Goal: Transaction & Acquisition: Purchase product/service

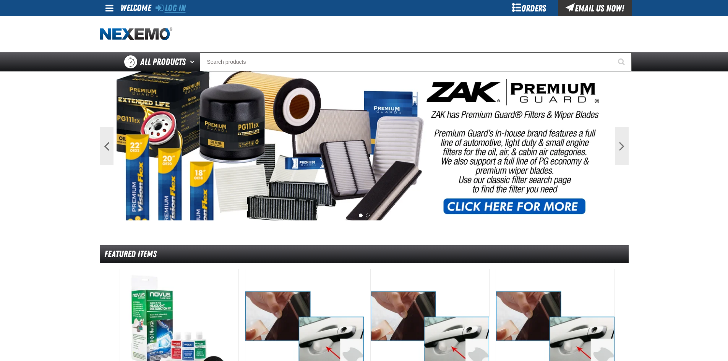
click at [172, 5] on link "Log In" at bounding box center [171, 8] width 30 height 11
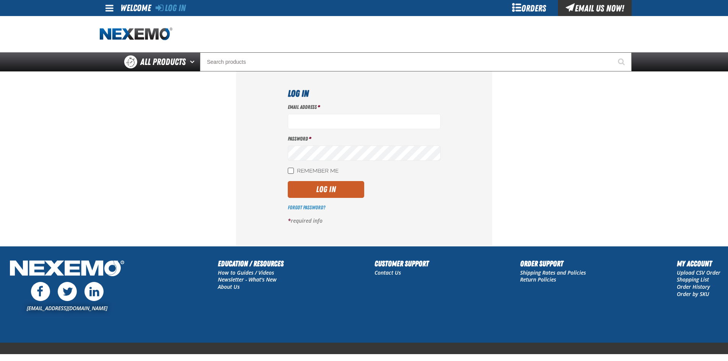
type input "jgoodson@vtaig.com"
click at [291, 169] on input "Remember Me" at bounding box center [291, 171] width 6 height 6
checkbox input "true"
click at [342, 191] on button "Log In" at bounding box center [326, 189] width 76 height 17
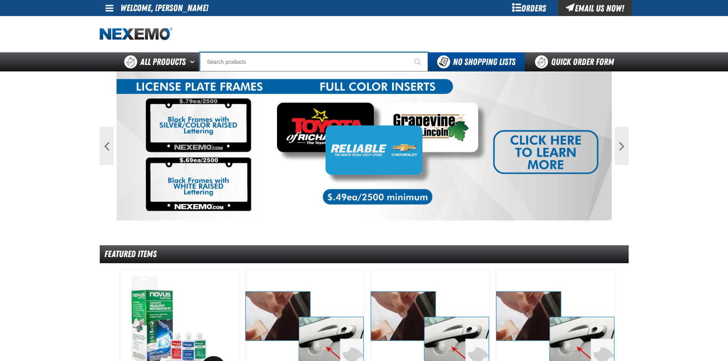
click at [224, 59] on input "Search" at bounding box center [314, 61] width 228 height 19
type input "RO"
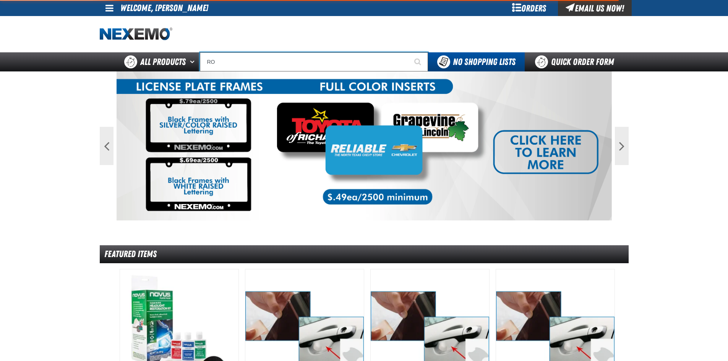
type input "ROLL"
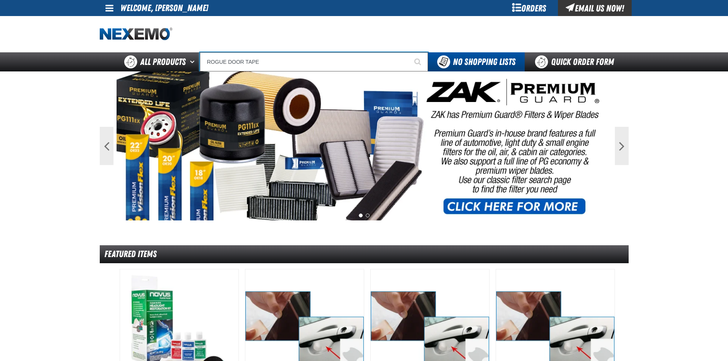
type input "ROGUE DOOR TAPE"
click at [409, 52] on button "Start Searching" at bounding box center [418, 61] width 19 height 19
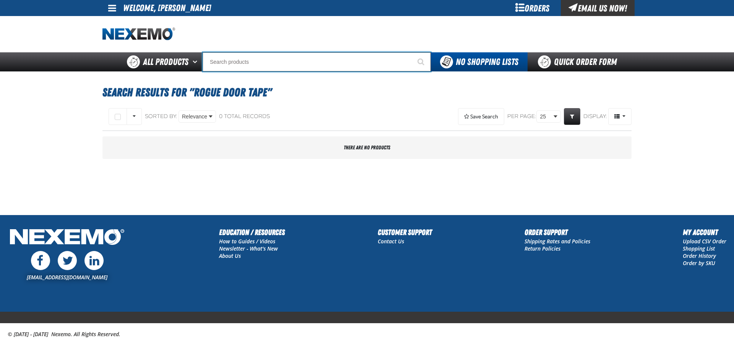
click at [250, 57] on input "Search" at bounding box center [317, 61] width 228 height 19
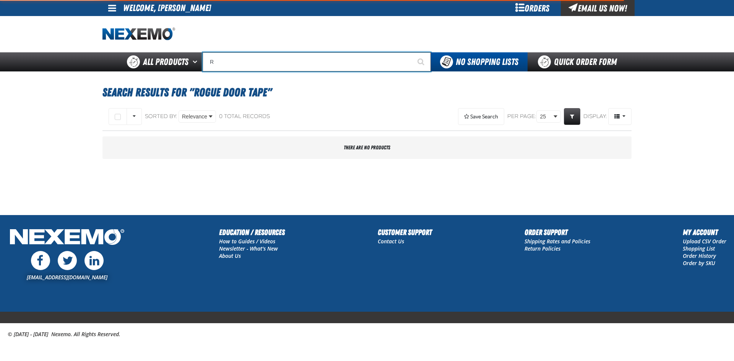
type input "RO"
type input "ROLL"
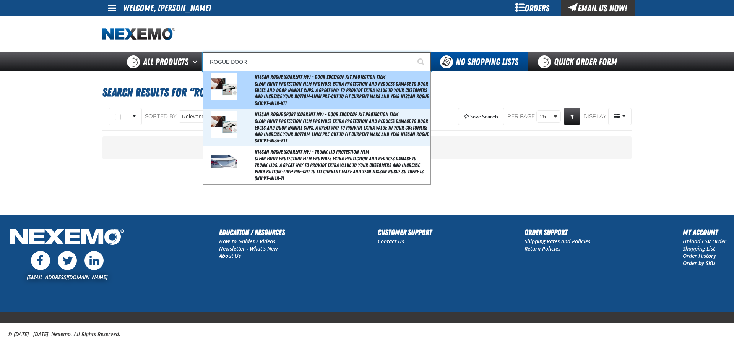
click at [330, 91] on span "Clear paint protection film provides extra protection and reduces damage to doo…" at bounding box center [342, 90] width 174 height 19
type input "Nissan Rogue (Current MY) - Door Edge/Cup Kit Protection Film"
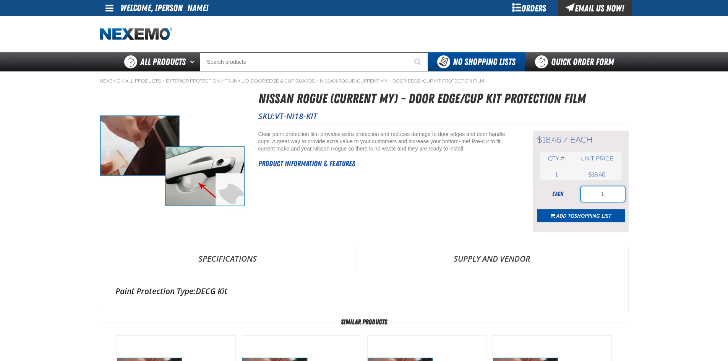
click at [612, 193] on input "1" at bounding box center [603, 194] width 44 height 15
type input "100"
click at [585, 215] on span "Shopping List" at bounding box center [593, 215] width 37 height 7
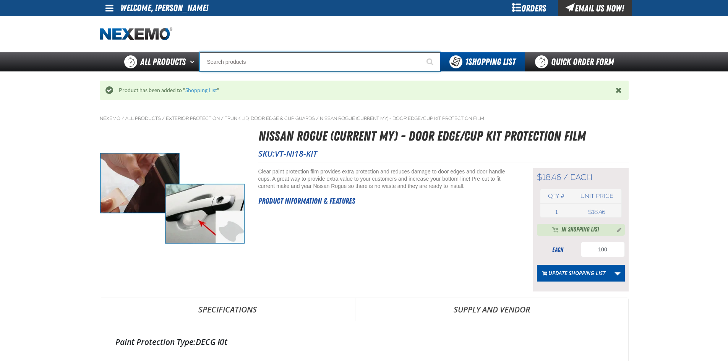
click at [246, 68] on input "Search" at bounding box center [320, 61] width 240 height 19
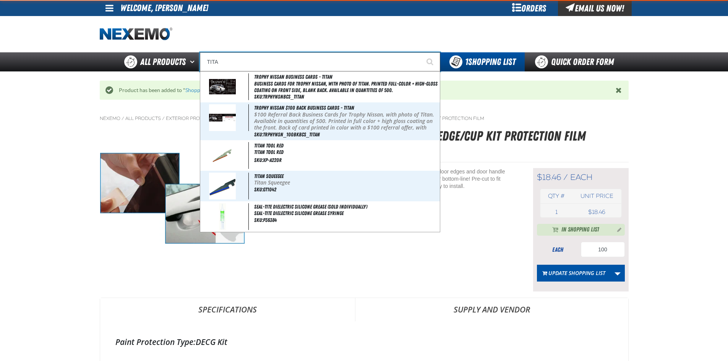
type input "TITAN"
type input "TITAN Squeegee"
type input "TITAN"
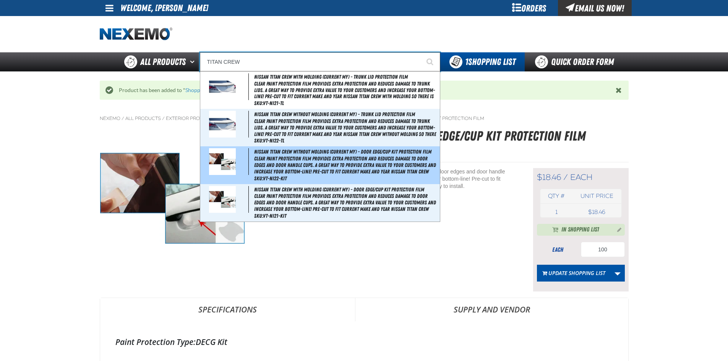
click at [299, 169] on span "Clear paint protection film provides extra protection and reduces damage to doo…" at bounding box center [346, 165] width 184 height 19
type input "Nissan Titan Crew without molding (Current MY) - Door Edge/Cup Kit Protection F…"
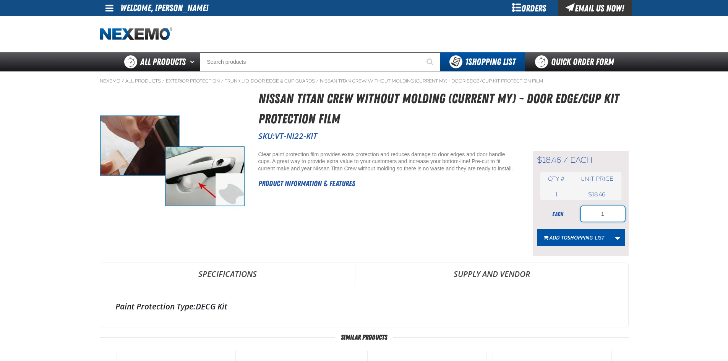
click at [607, 213] on input "1" at bounding box center [603, 213] width 44 height 15
type input "100"
click at [427, 233] on div "Short Description: Clear paint protection film provides extra protection and re…" at bounding box center [386, 204] width 256 height 106
click at [584, 240] on span "Shopping List" at bounding box center [586, 237] width 37 height 7
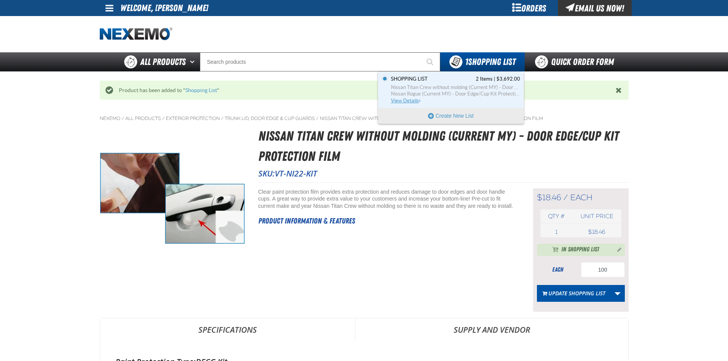
click at [405, 102] on span "View Details" at bounding box center [406, 101] width 31 height 6
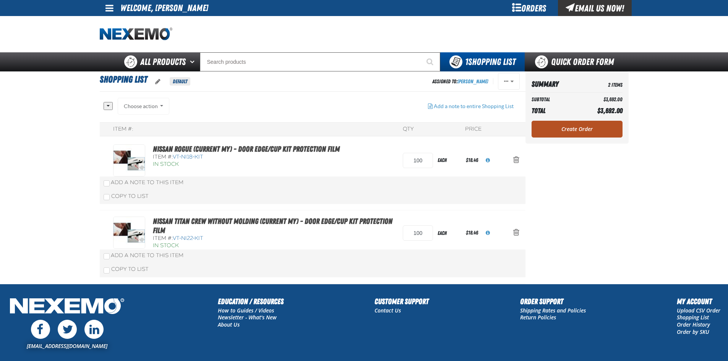
click at [594, 128] on link "Create Order" at bounding box center [577, 129] width 91 height 17
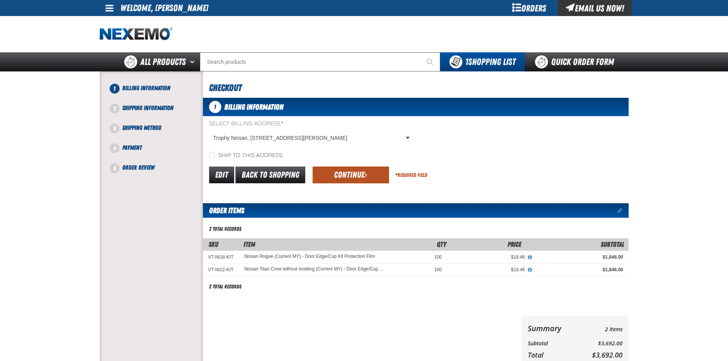
click at [367, 171] on button "Continue" at bounding box center [351, 175] width 76 height 17
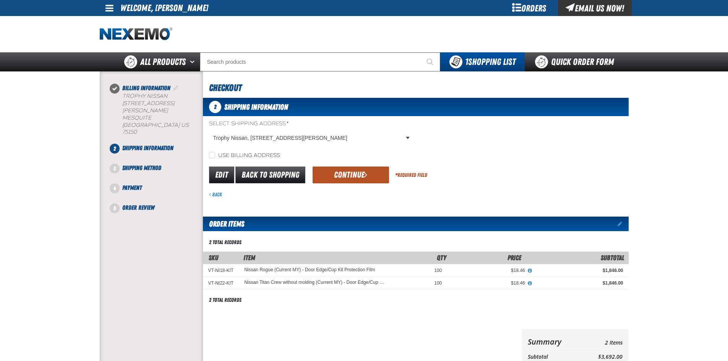
click at [349, 175] on button "Continue" at bounding box center [351, 175] width 76 height 17
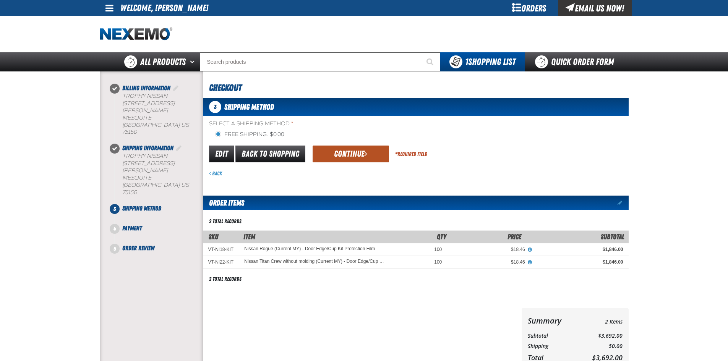
click at [348, 157] on button "Continue" at bounding box center [351, 154] width 76 height 17
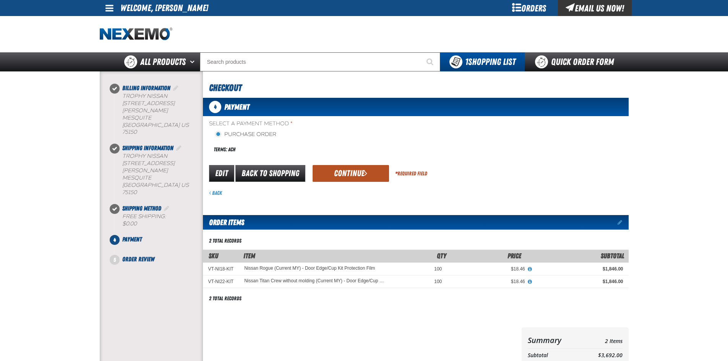
click at [336, 169] on button "Continue" at bounding box center [351, 173] width 76 height 17
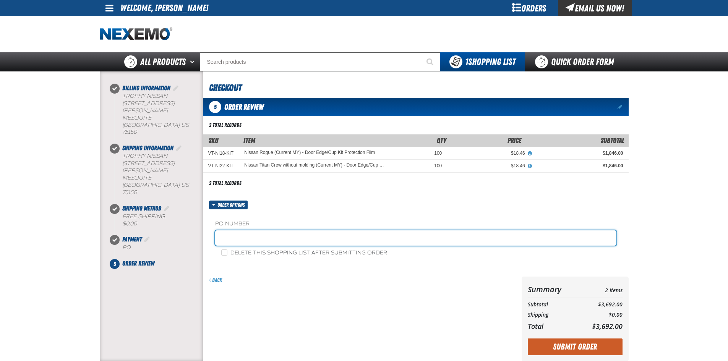
drag, startPoint x: 258, startPoint y: 239, endPoint x: 253, endPoint y: 237, distance: 5.0
click at [258, 239] on input "text" at bounding box center [415, 238] width 401 height 15
type input "092325DEG"
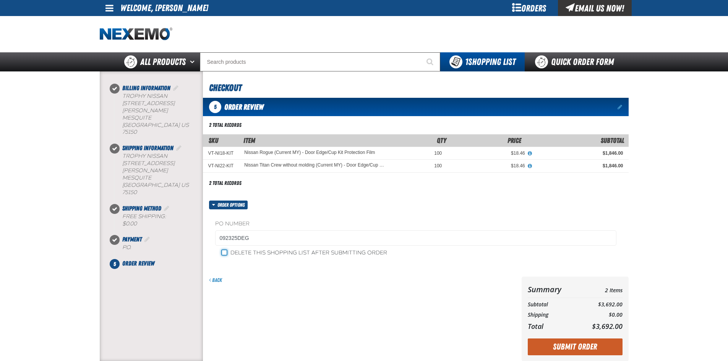
click at [223, 252] on input "Delete this shopping list after submitting order" at bounding box center [224, 253] width 6 height 6
checkbox input "true"
click at [587, 342] on button "Submit Order" at bounding box center [575, 347] width 95 height 17
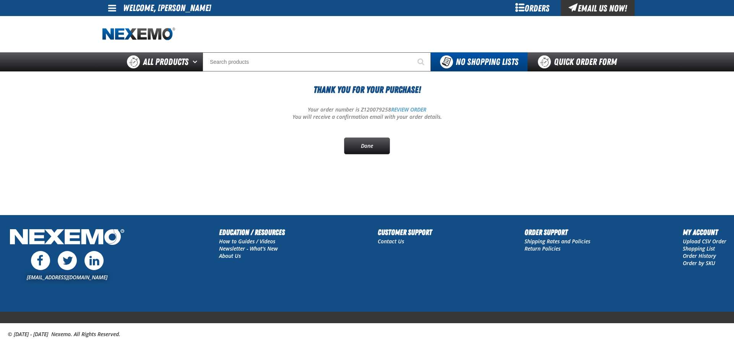
click at [112, 8] on span at bounding box center [112, 7] width 8 height 9
click at [123, 37] on link "Sign Out Sign Out" at bounding box center [119, 37] width 26 height 7
